Goal: Find specific page/section: Find specific page/section

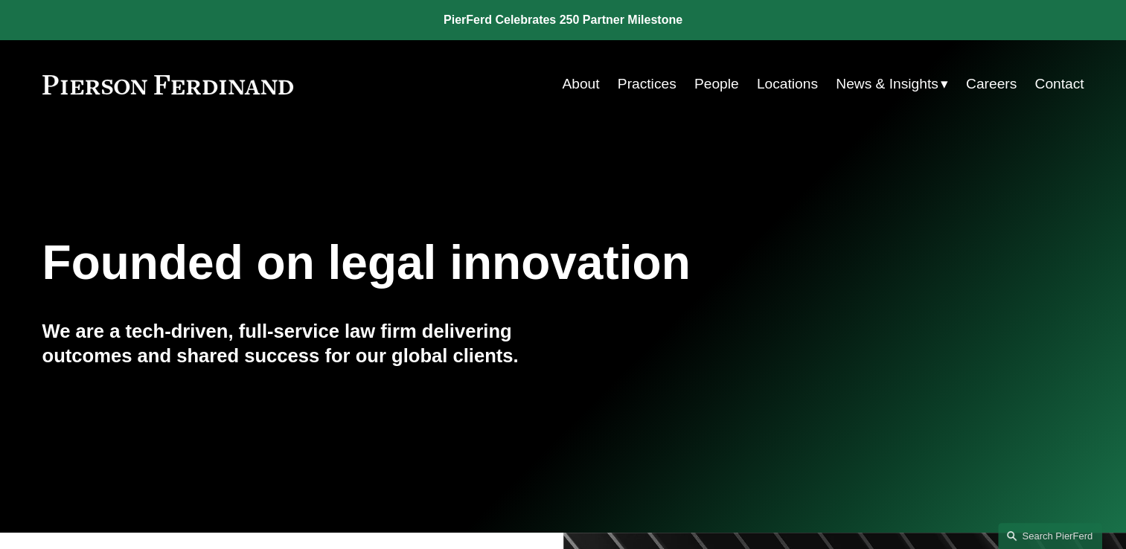
click at [778, 80] on link "Locations" at bounding box center [787, 84] width 61 height 28
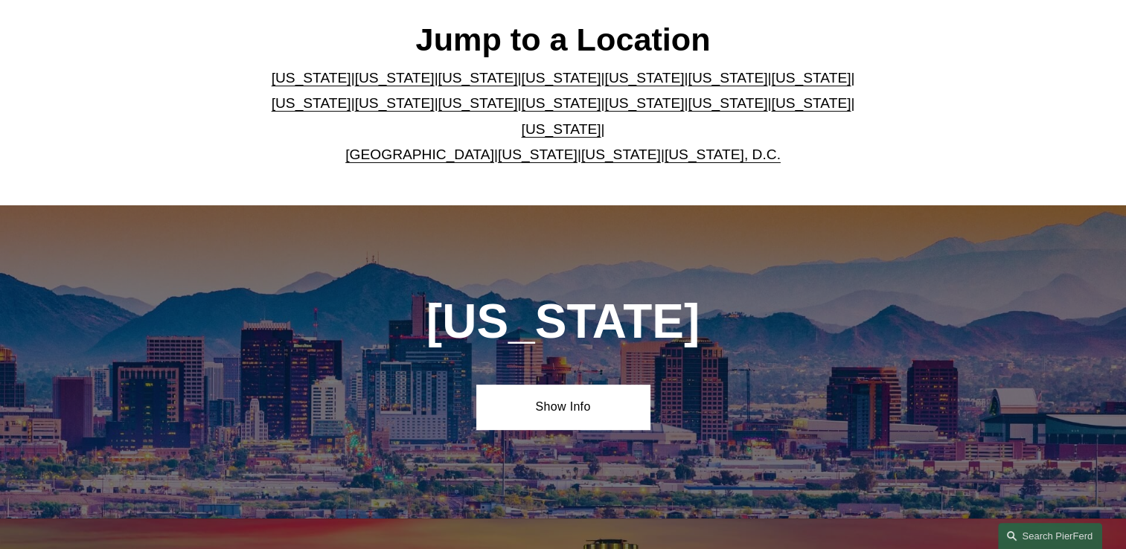
scroll to position [446, 0]
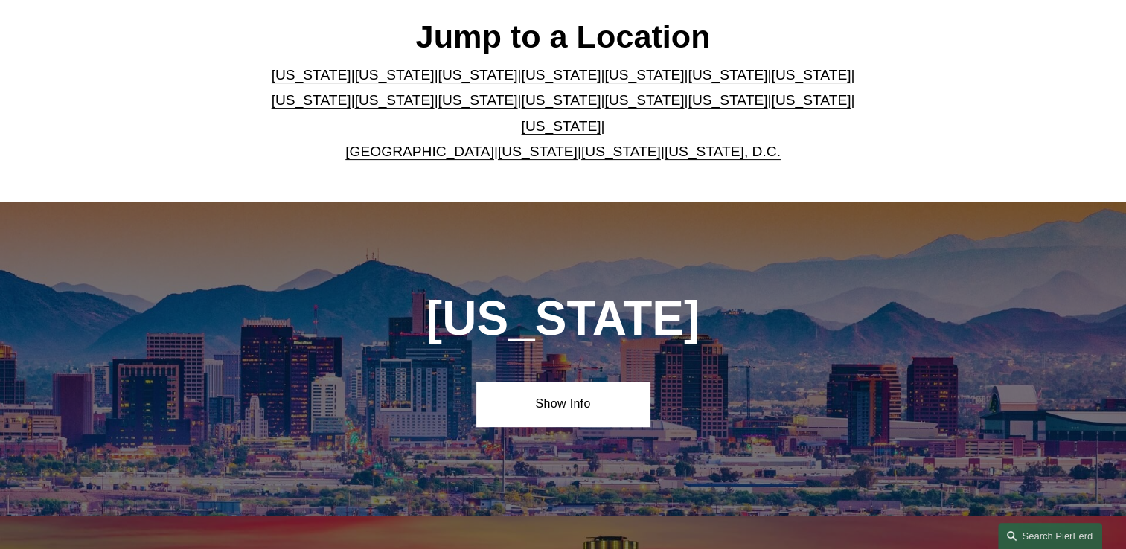
click at [601, 118] on link "Texas" at bounding box center [562, 126] width 80 height 16
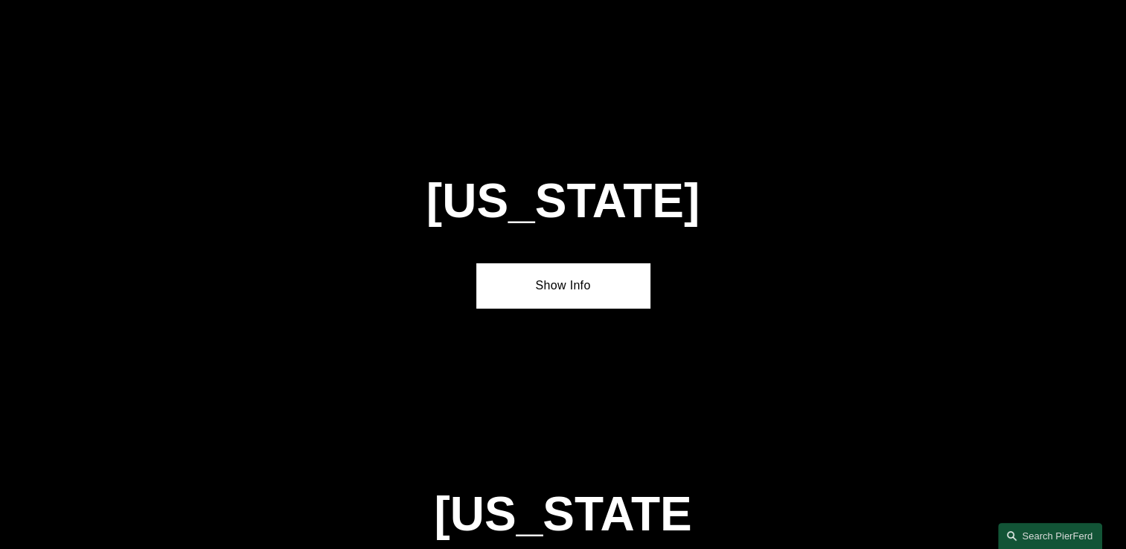
scroll to position [5027, 0]
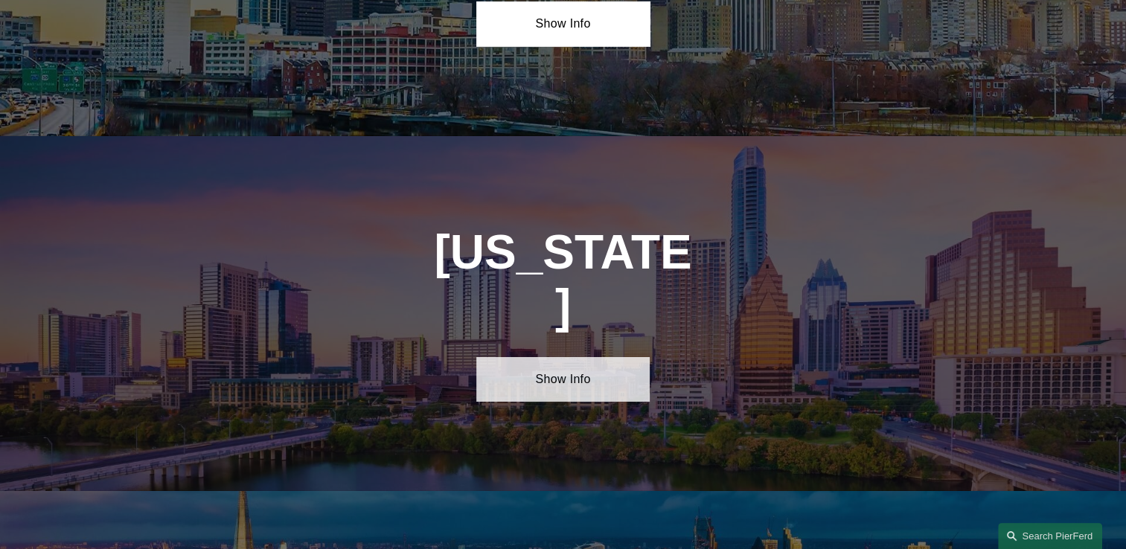
click at [592, 357] on link "Show Info" at bounding box center [562, 379] width 173 height 45
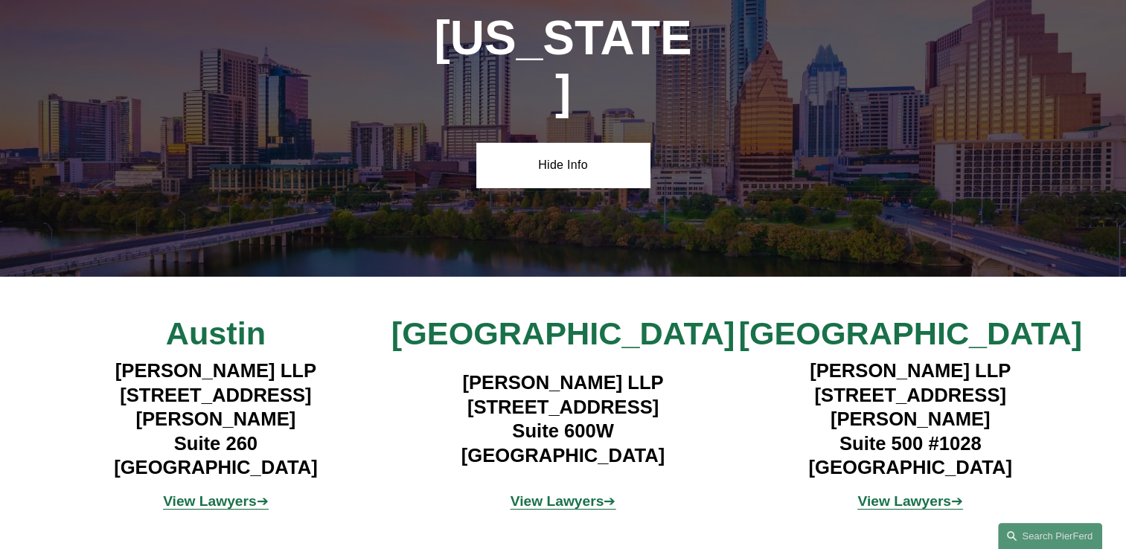
scroll to position [5250, 0]
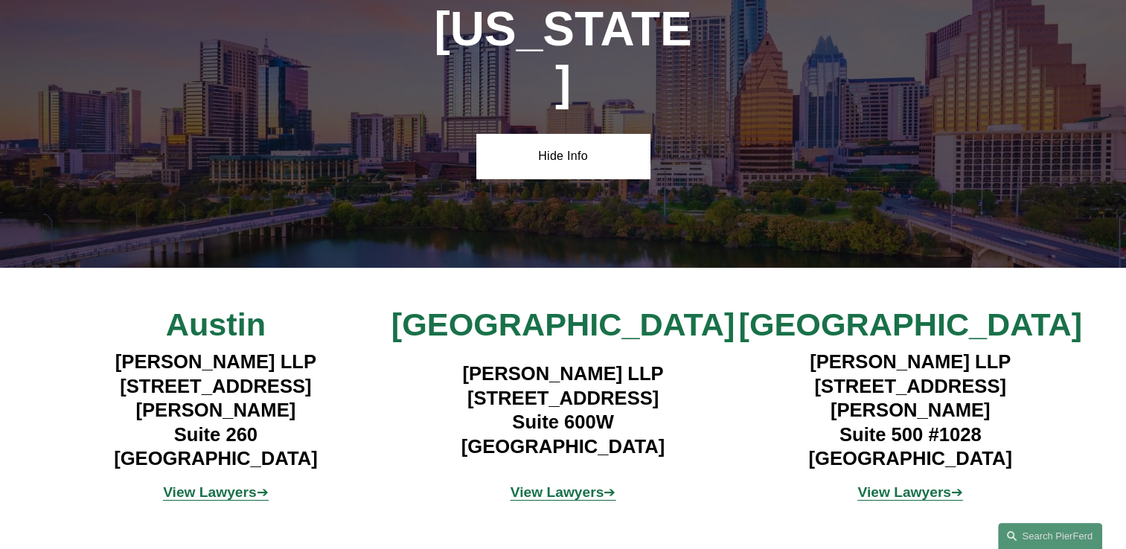
click at [557, 484] on strong "View Lawyers" at bounding box center [557, 492] width 94 height 16
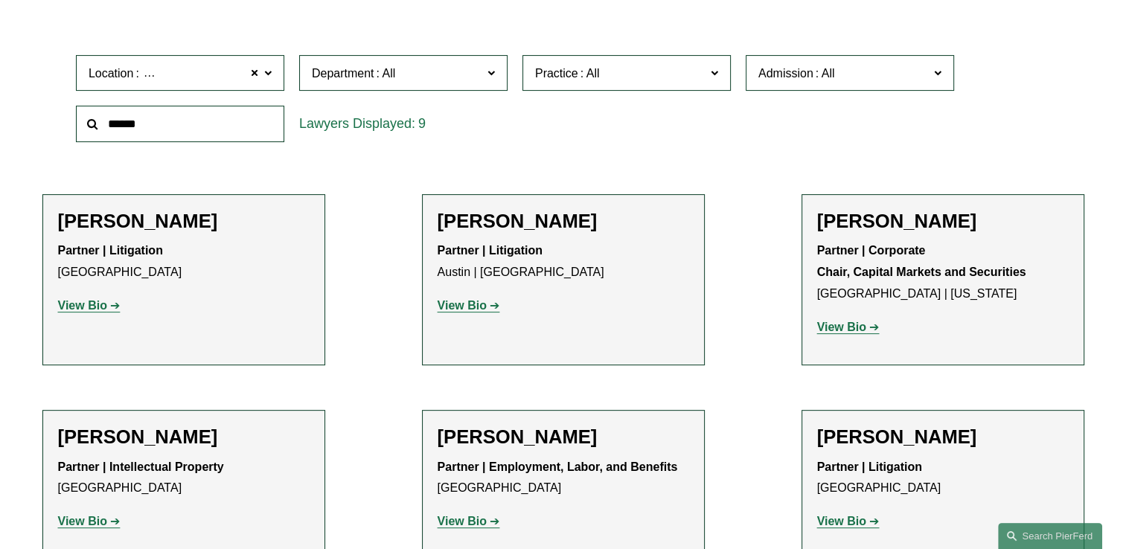
scroll to position [318, 0]
